Goal: Use online tool/utility

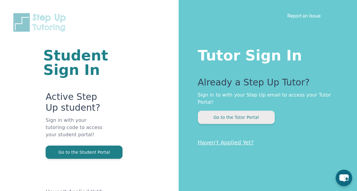
click at [250, 119] on button "Go to the Tutor Portal" at bounding box center [236, 117] width 77 height 13
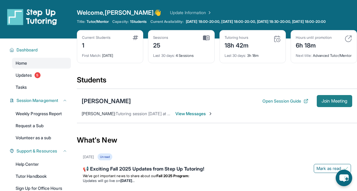
click at [326, 103] on span "Join Meeting" at bounding box center [335, 101] width 26 height 4
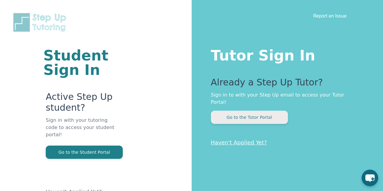
click at [261, 111] on button "Go to the Tutor Portal" at bounding box center [249, 117] width 77 height 13
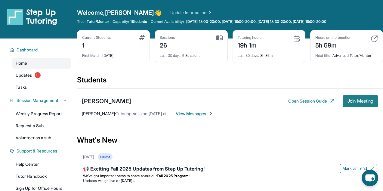
click at [356, 99] on span "Join Meeting" at bounding box center [360, 101] width 26 height 4
